Goal: Find contact information: Find contact information

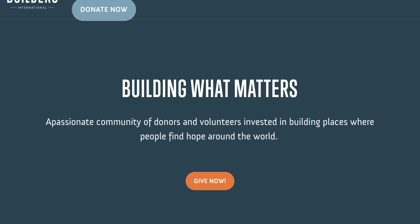
scroll to position [1, 0]
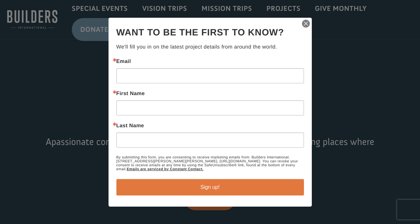
click at [307, 22] on img "button" at bounding box center [306, 23] width 9 height 9
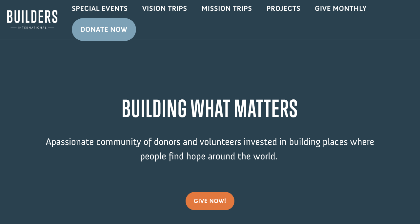
click at [33, 20] on img at bounding box center [32, 19] width 50 height 20
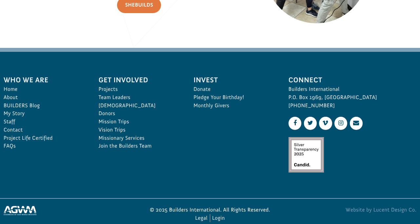
scroll to position [970, 0]
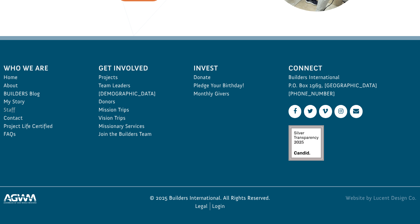
click at [8, 109] on link "Staff" at bounding box center [44, 110] width 81 height 8
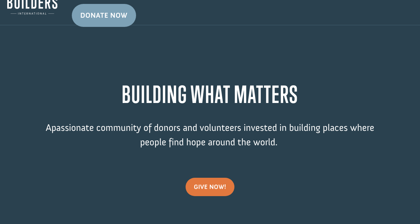
scroll to position [0, 0]
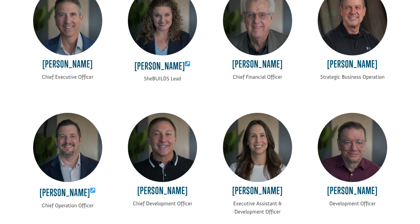
scroll to position [164, 0]
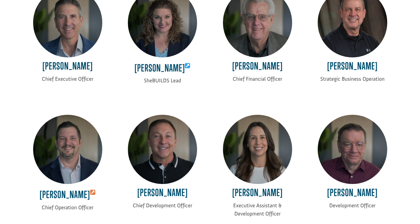
click at [92, 192] on icon at bounding box center [93, 193] width 6 height 6
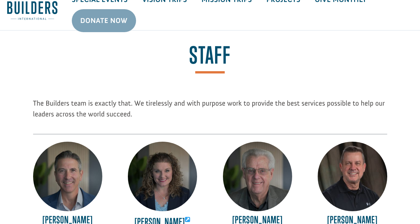
scroll to position [0, 0]
